Goal: Information Seeking & Learning: Check status

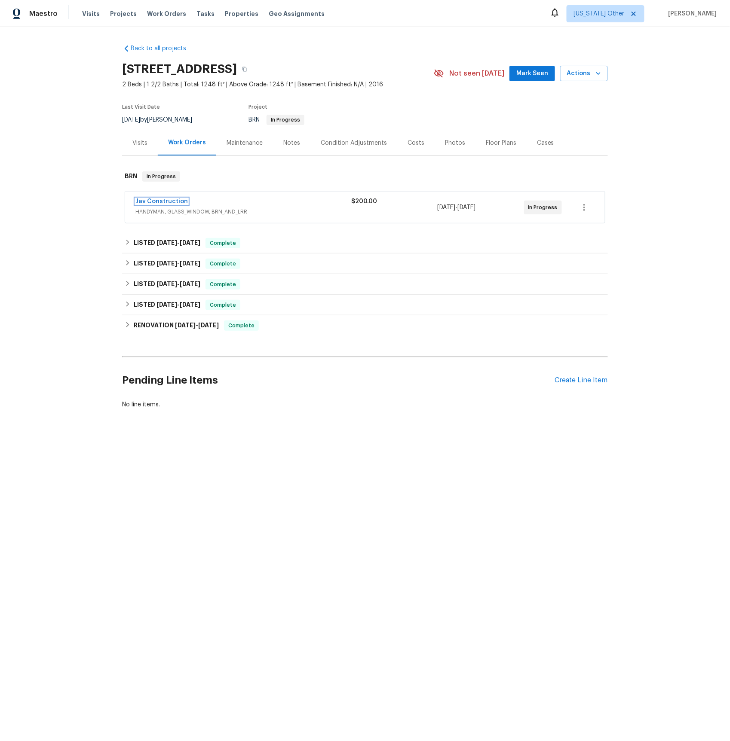
click at [172, 202] on link "Jav Construction" at bounding box center [161, 202] width 52 height 6
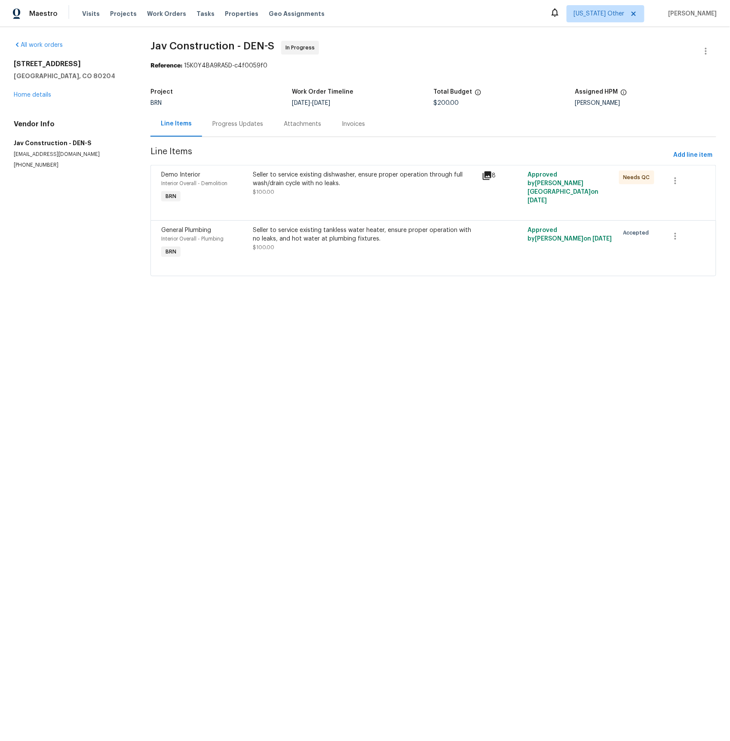
drag, startPoint x: 218, startPoint y: 123, endPoint x: 216, endPoint y: 135, distance: 11.8
click at [218, 123] on div "Progress Updates" at bounding box center [237, 124] width 51 height 9
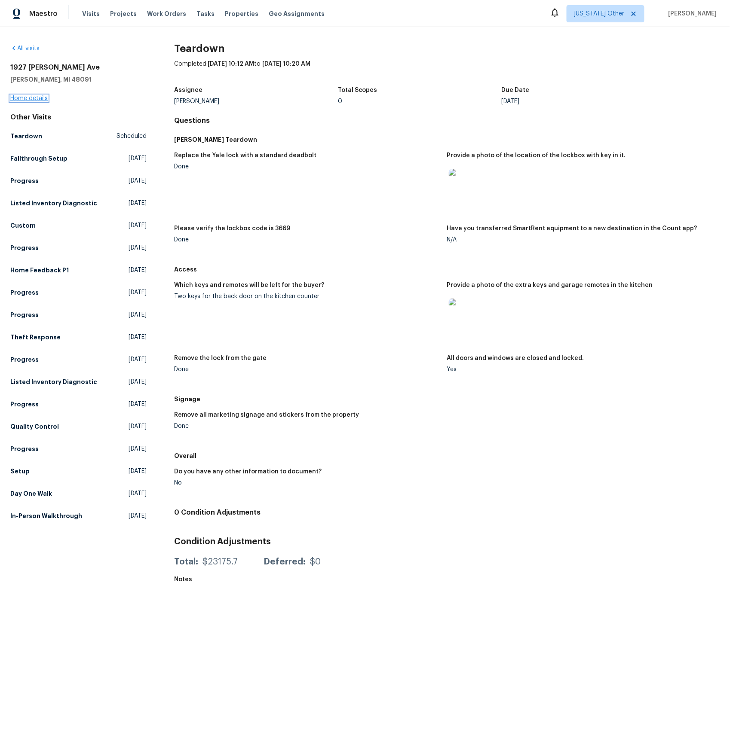
click at [37, 100] on link "Home details" at bounding box center [28, 98] width 37 height 6
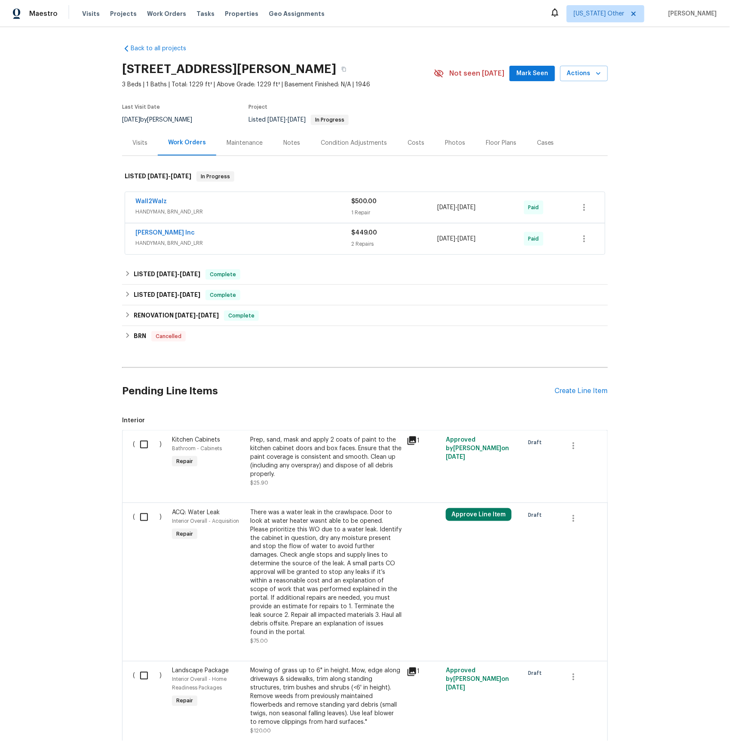
click at [134, 145] on div "Visits" at bounding box center [139, 143] width 15 height 9
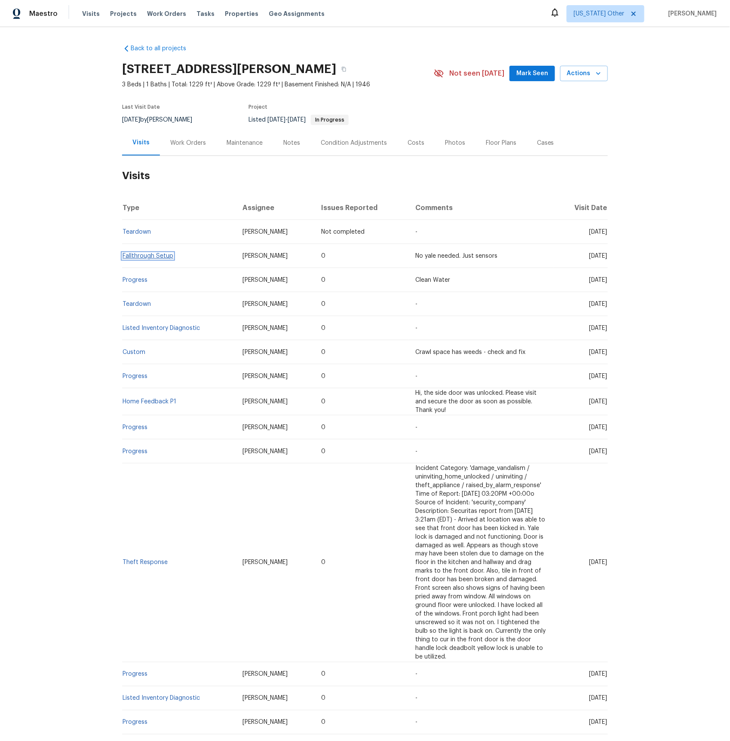
click at [138, 255] on link "Fallthrough Setup" at bounding box center [147, 256] width 51 height 6
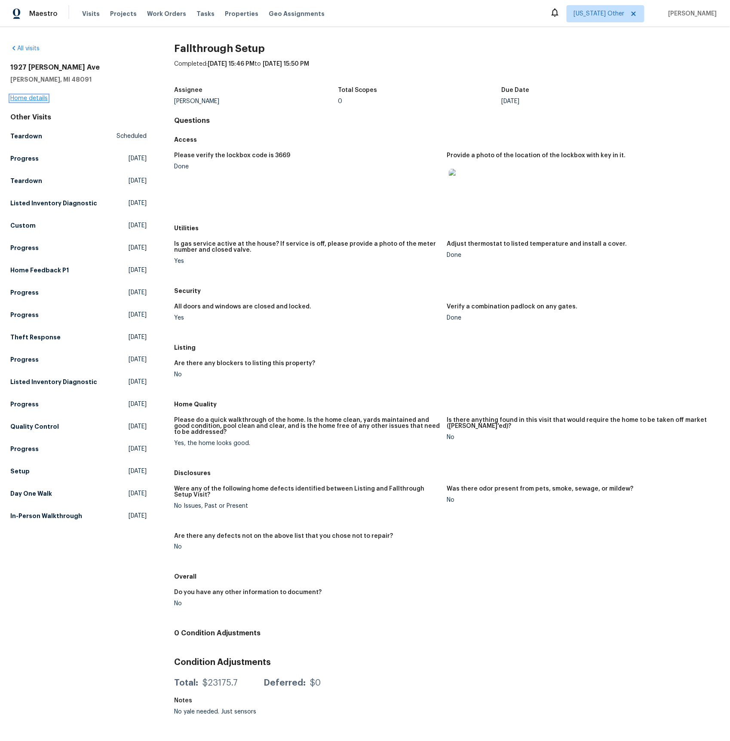
click at [34, 97] on link "Home details" at bounding box center [28, 98] width 37 height 6
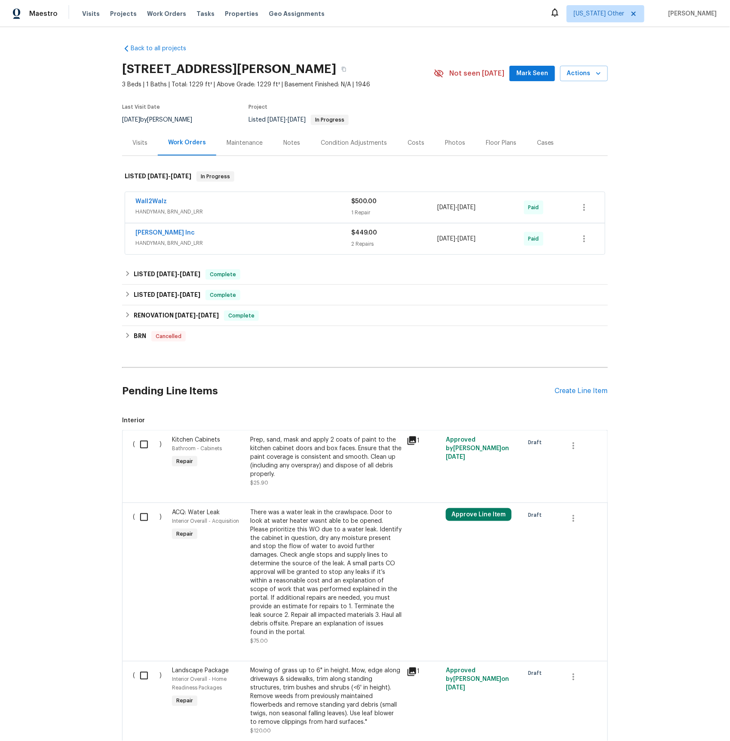
drag, startPoint x: 143, startPoint y: 143, endPoint x: 156, endPoint y: 155, distance: 17.6
click at [142, 143] on div "Visits" at bounding box center [139, 143] width 15 height 9
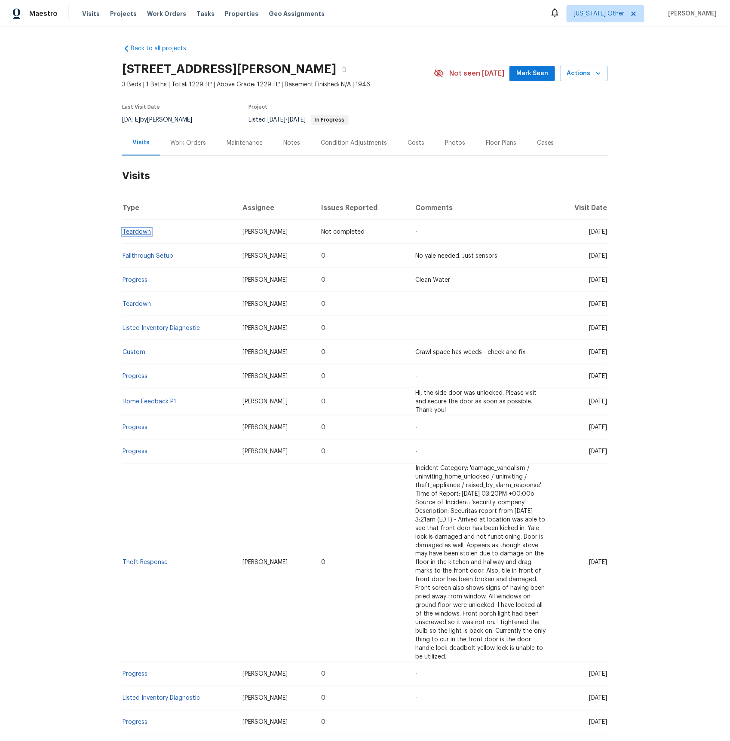
click at [138, 232] on link "Teardown" at bounding box center [136, 232] width 28 height 6
